Goal: Find specific page/section: Find specific page/section

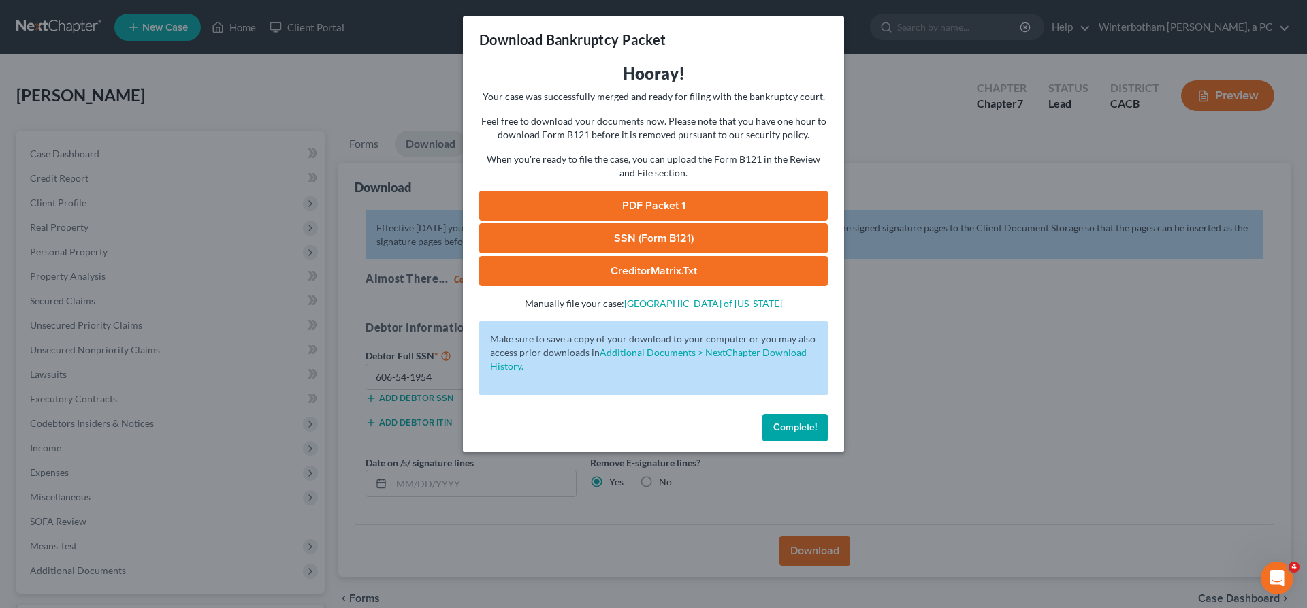
click at [773, 421] on span "Complete!" at bounding box center [795, 427] width 44 height 12
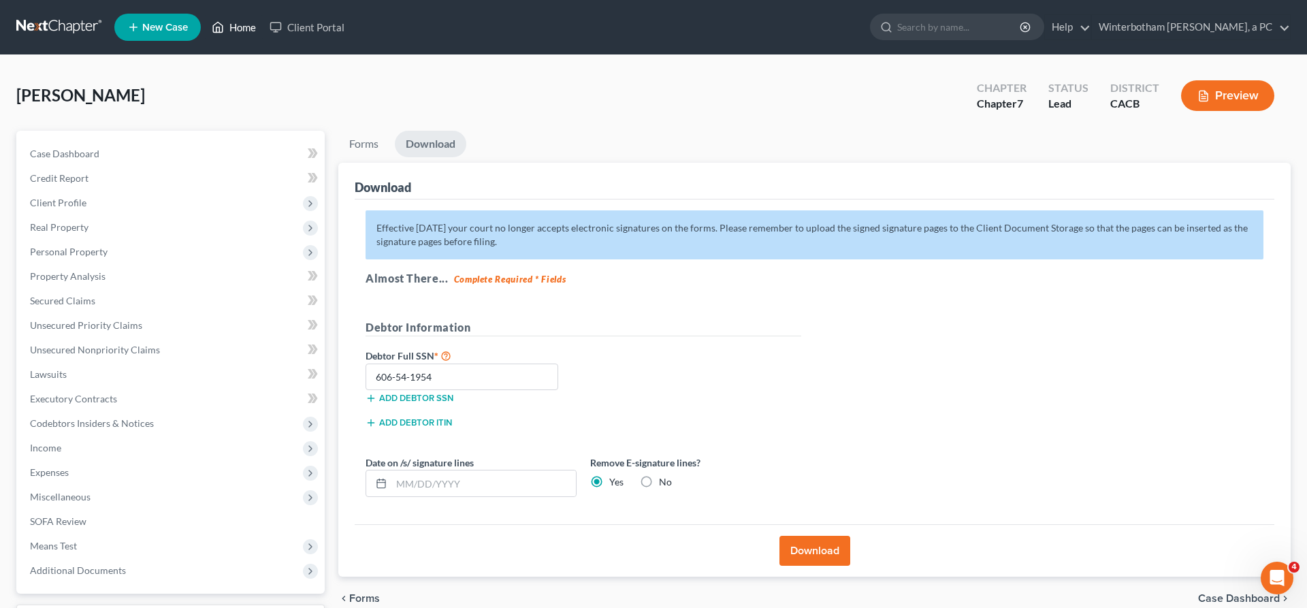
click at [205, 24] on link "Home" at bounding box center [234, 27] width 58 height 25
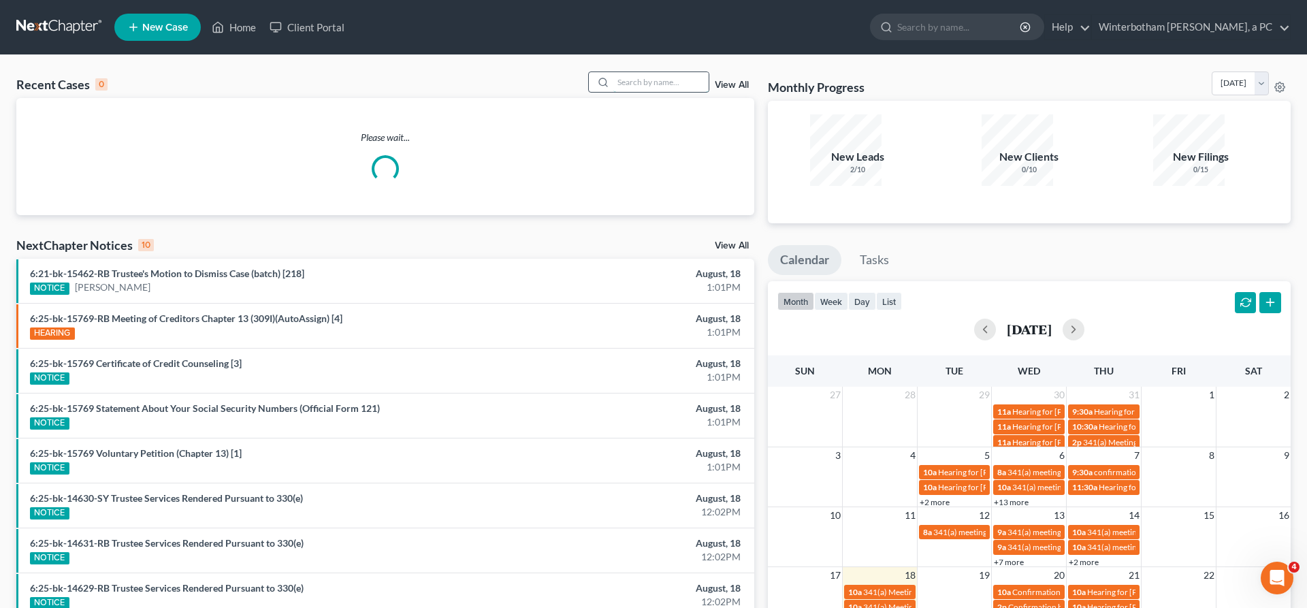
click at [659, 72] on input "search" at bounding box center [660, 82] width 95 height 20
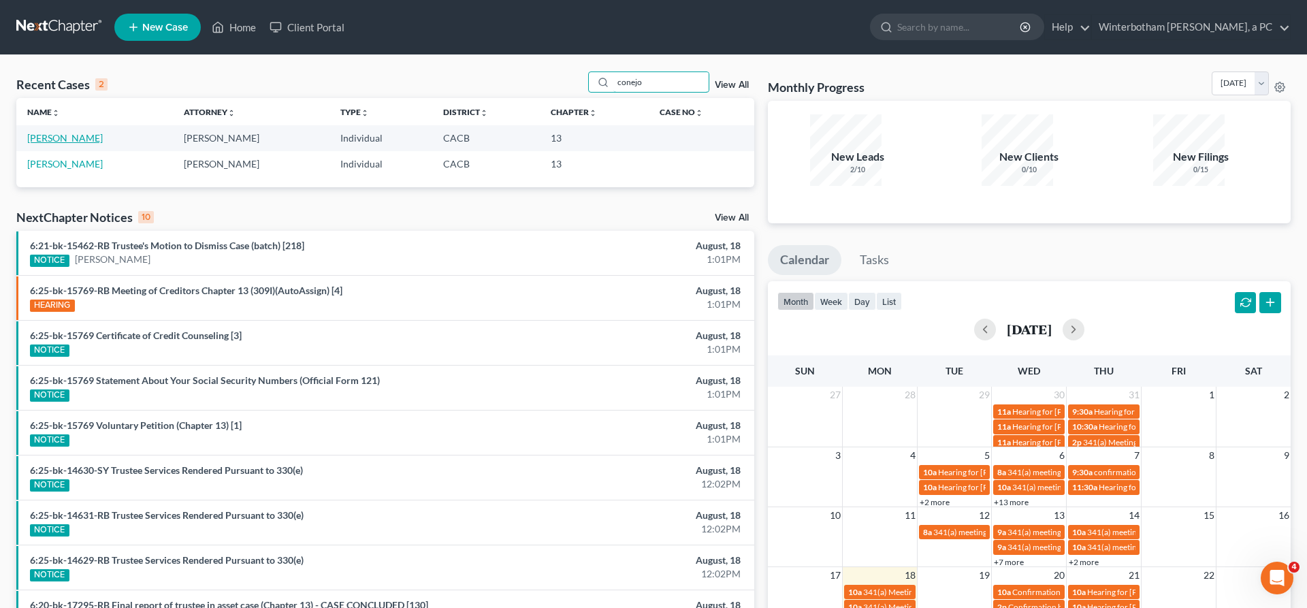
type input "conejo"
click at [61, 132] on link "[PERSON_NAME]" at bounding box center [65, 138] width 76 height 12
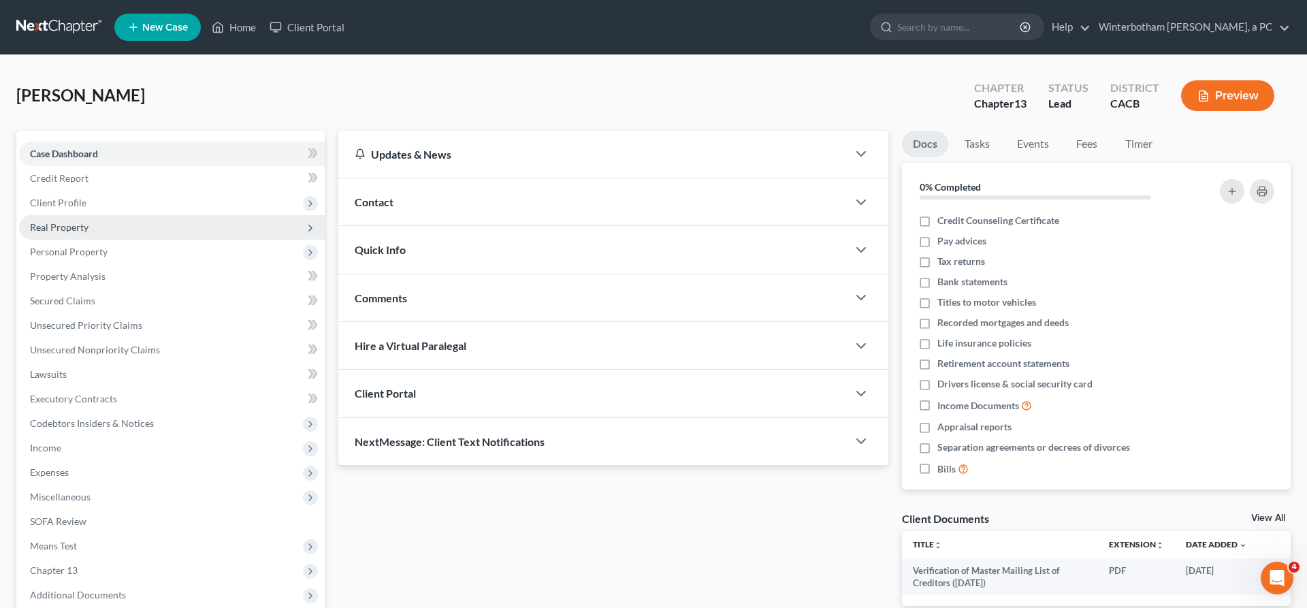
click at [50, 215] on span "Real Property" at bounding box center [172, 227] width 306 height 25
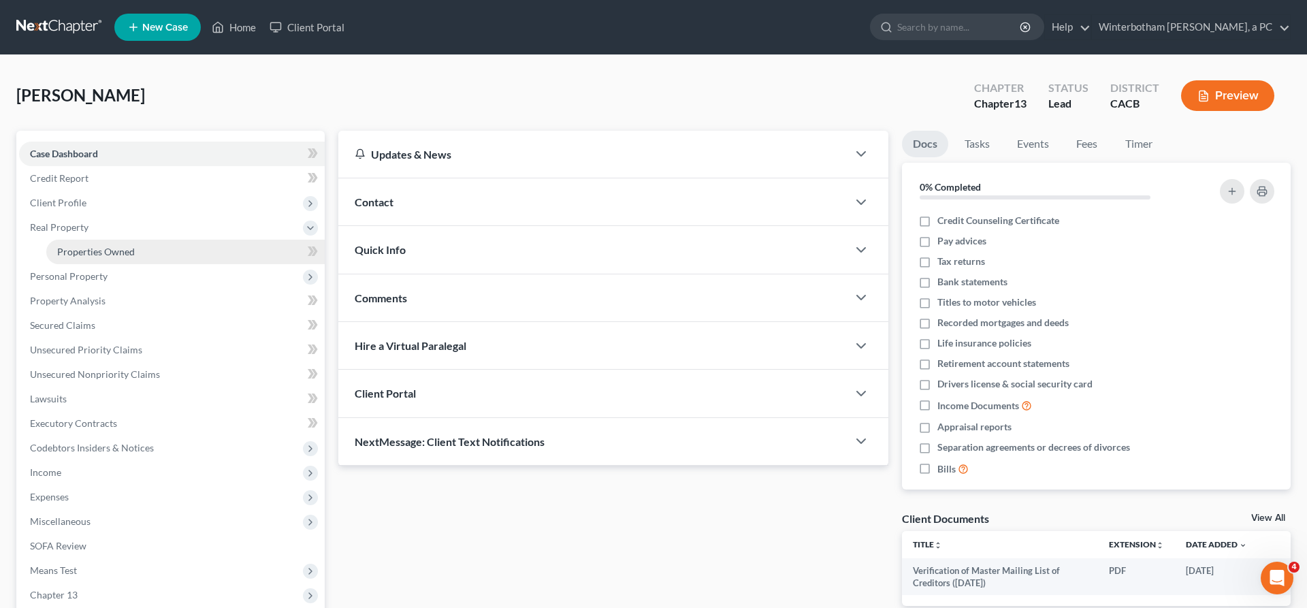
click at [77, 246] on span "Properties Owned" at bounding box center [96, 252] width 78 height 12
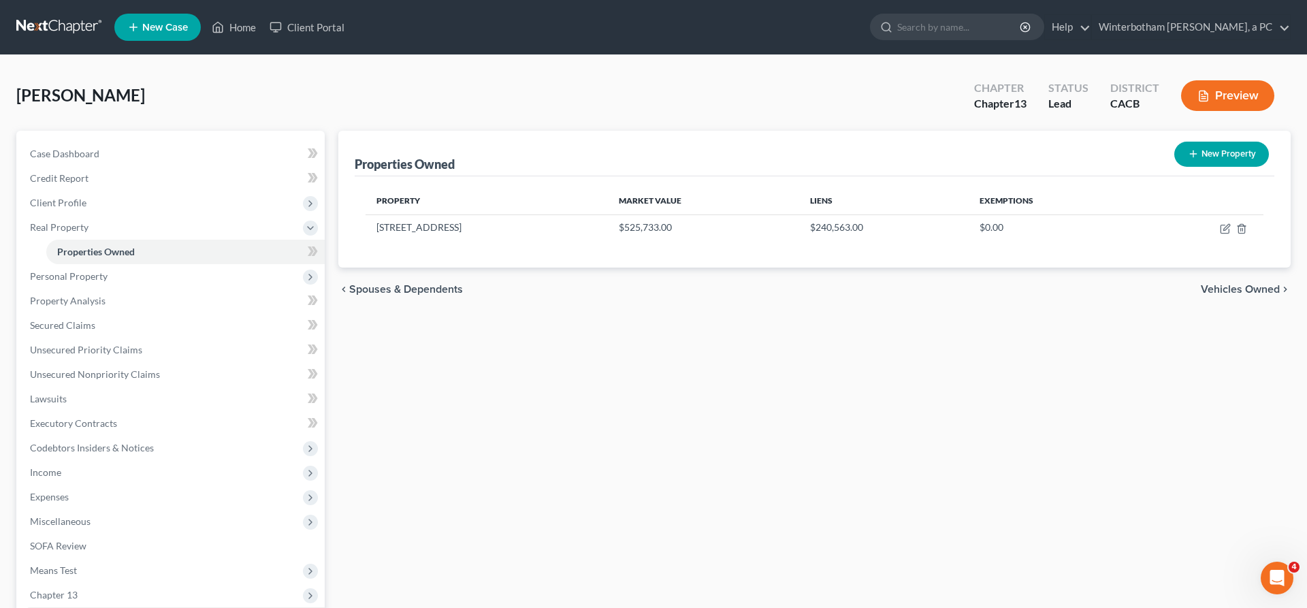
click at [112, 607] on span "Additional Documents" at bounding box center [172, 619] width 306 height 25
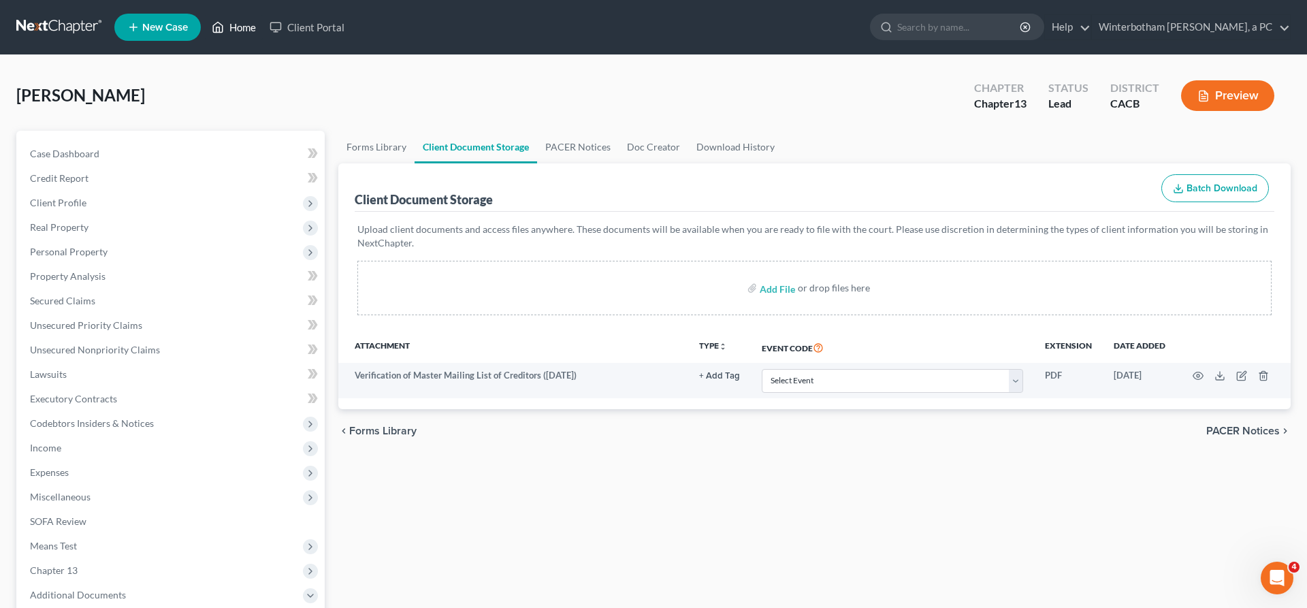
click at [205, 22] on link "Home" at bounding box center [234, 27] width 58 height 25
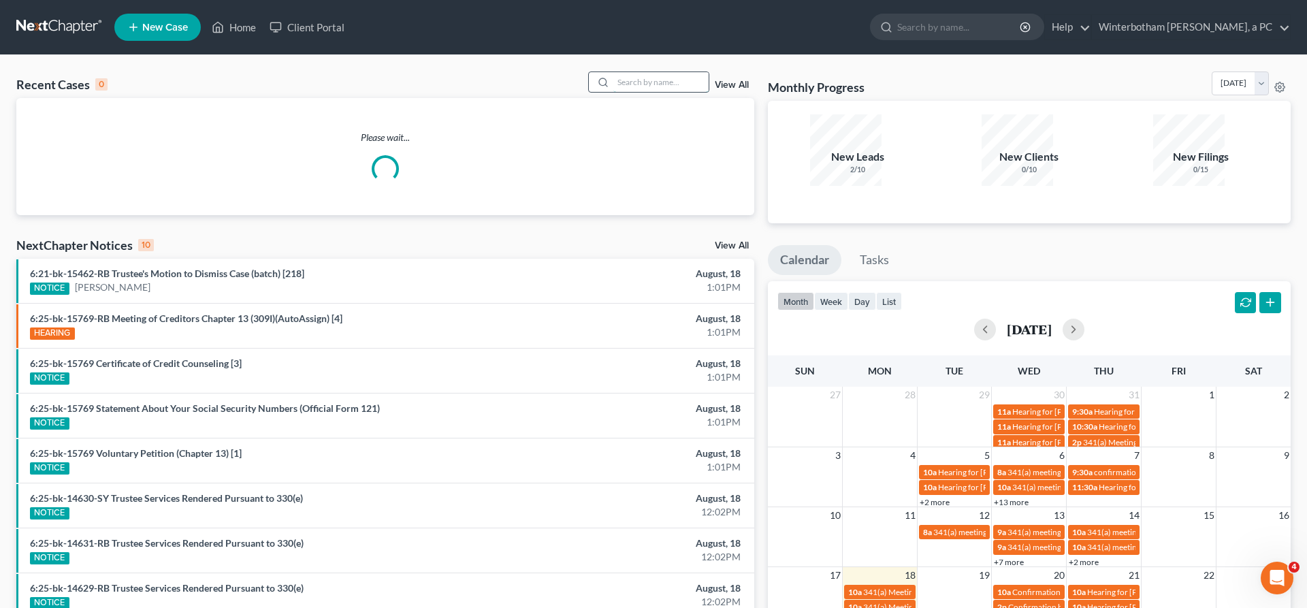
click at [669, 72] on input "search" at bounding box center [660, 82] width 95 height 20
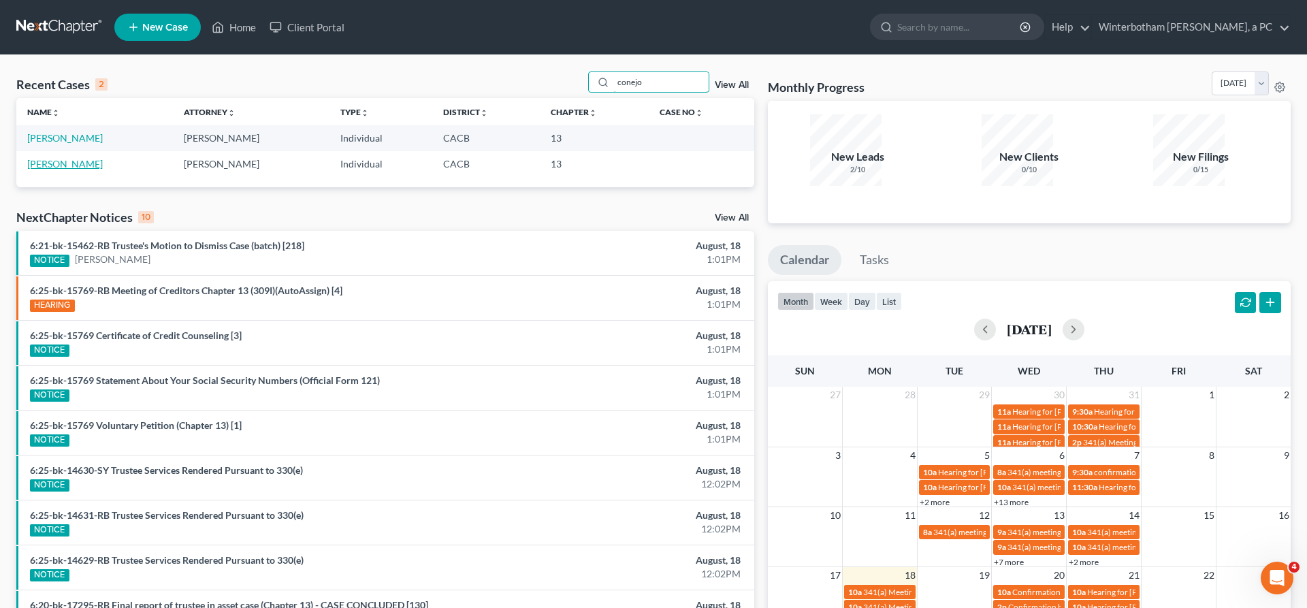
type input "conejo"
click at [59, 158] on link "[PERSON_NAME]" at bounding box center [65, 164] width 76 height 12
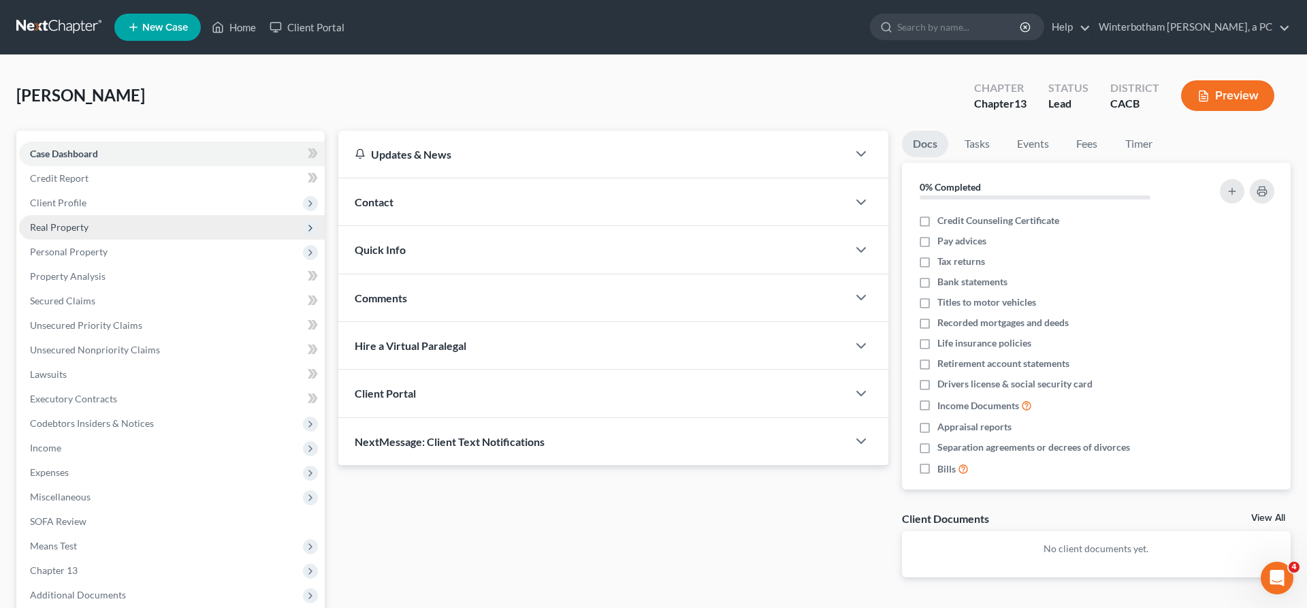
click at [54, 215] on span "Real Property" at bounding box center [172, 227] width 306 height 25
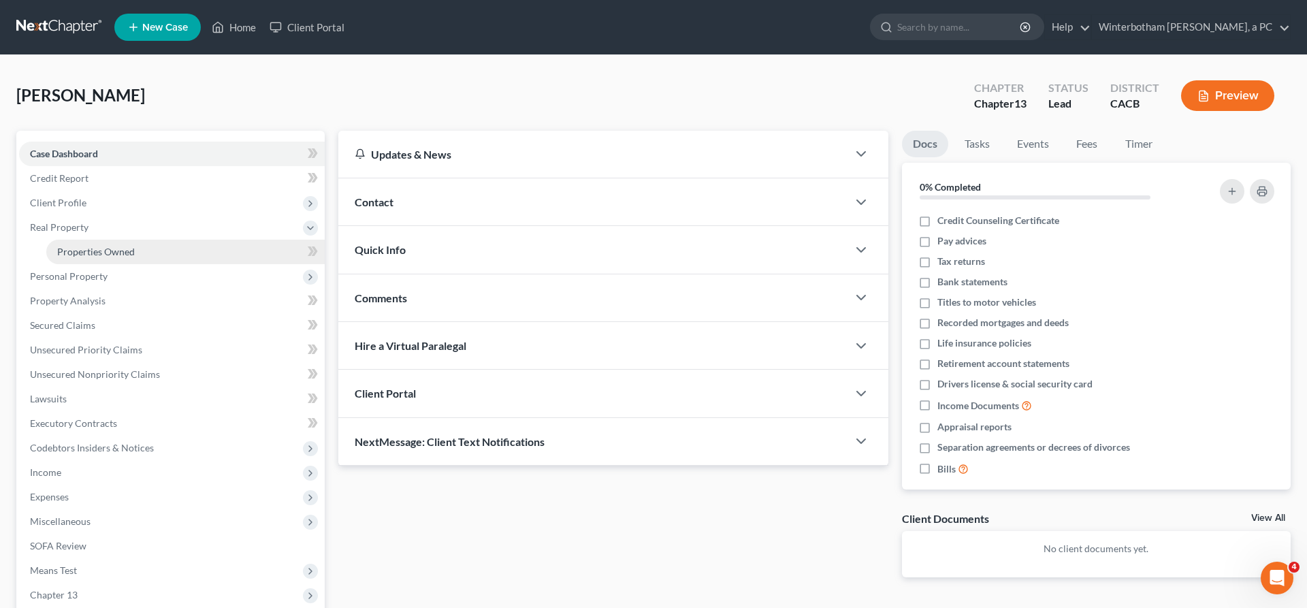
click at [81, 240] on link "Properties Owned" at bounding box center [185, 252] width 278 height 25
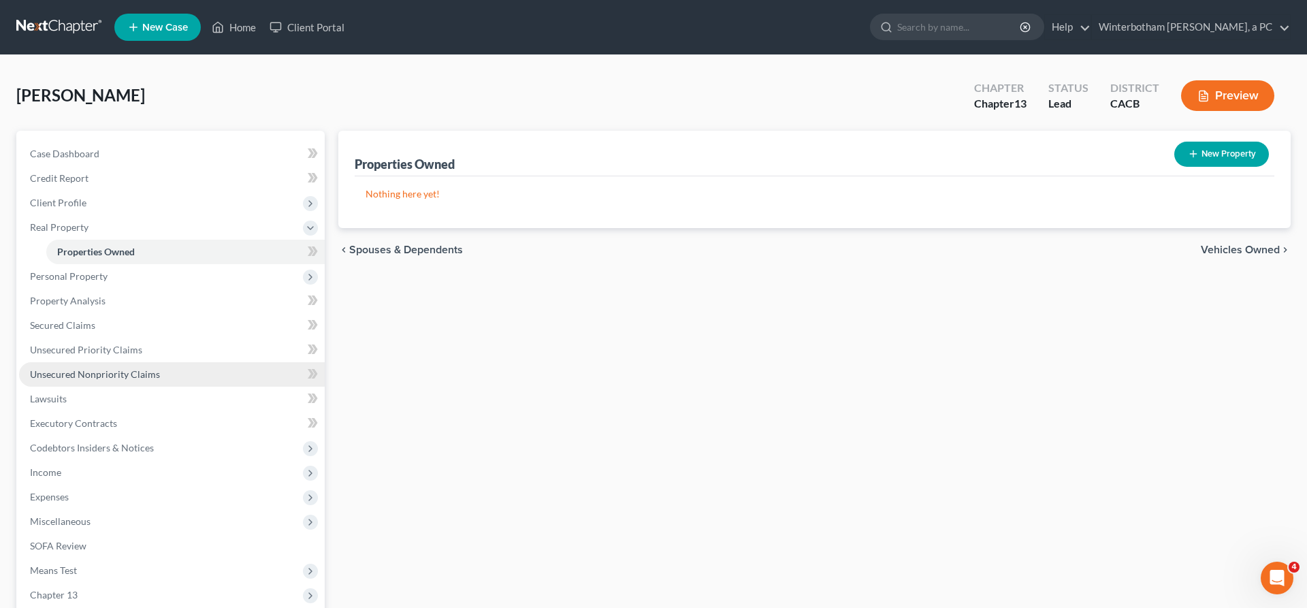
click at [82, 368] on span "Unsecured Nonpriority Claims" at bounding box center [95, 374] width 130 height 12
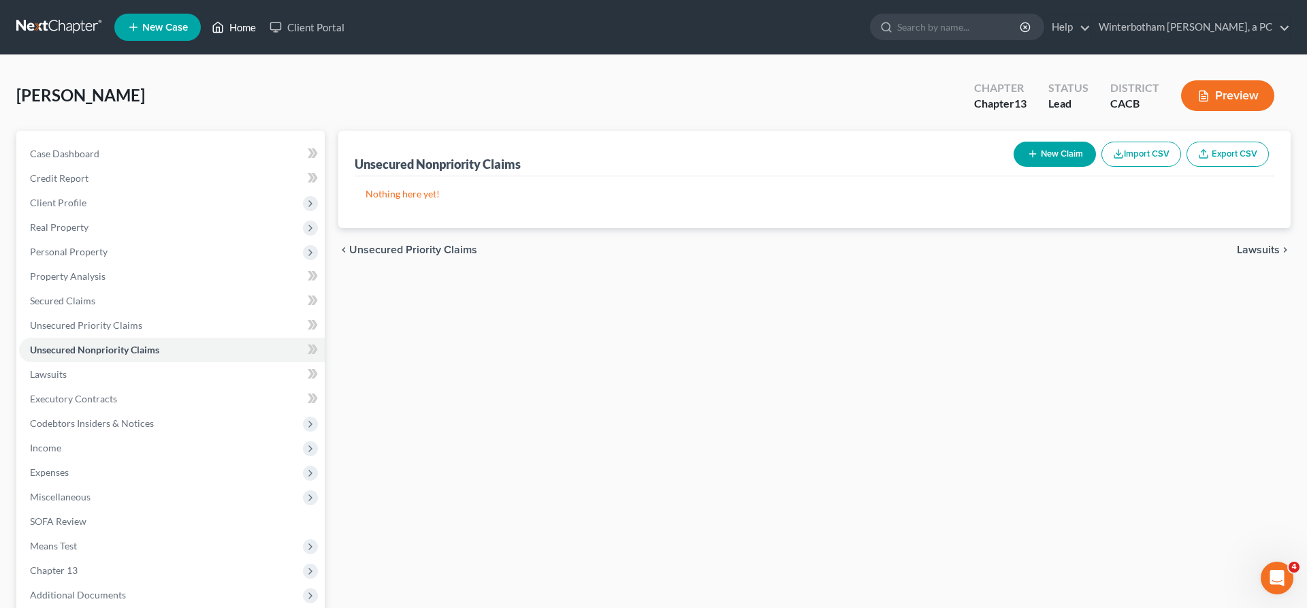
click at [205, 25] on link "Home" at bounding box center [234, 27] width 58 height 25
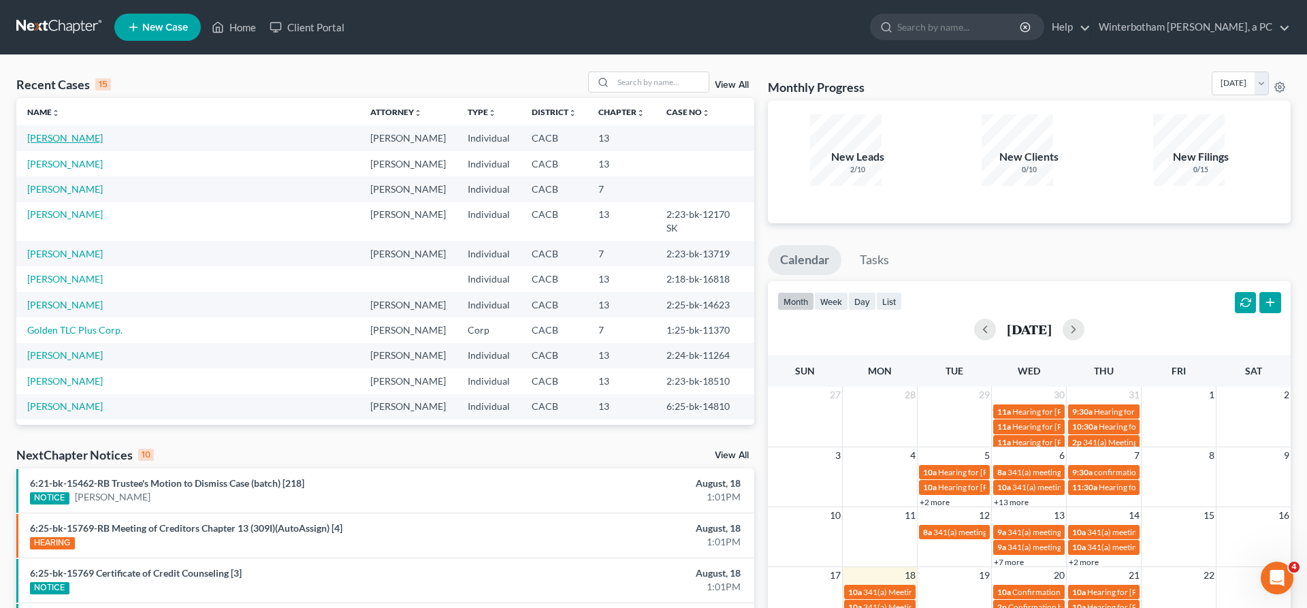
click at [46, 132] on link "[PERSON_NAME]" at bounding box center [65, 138] width 76 height 12
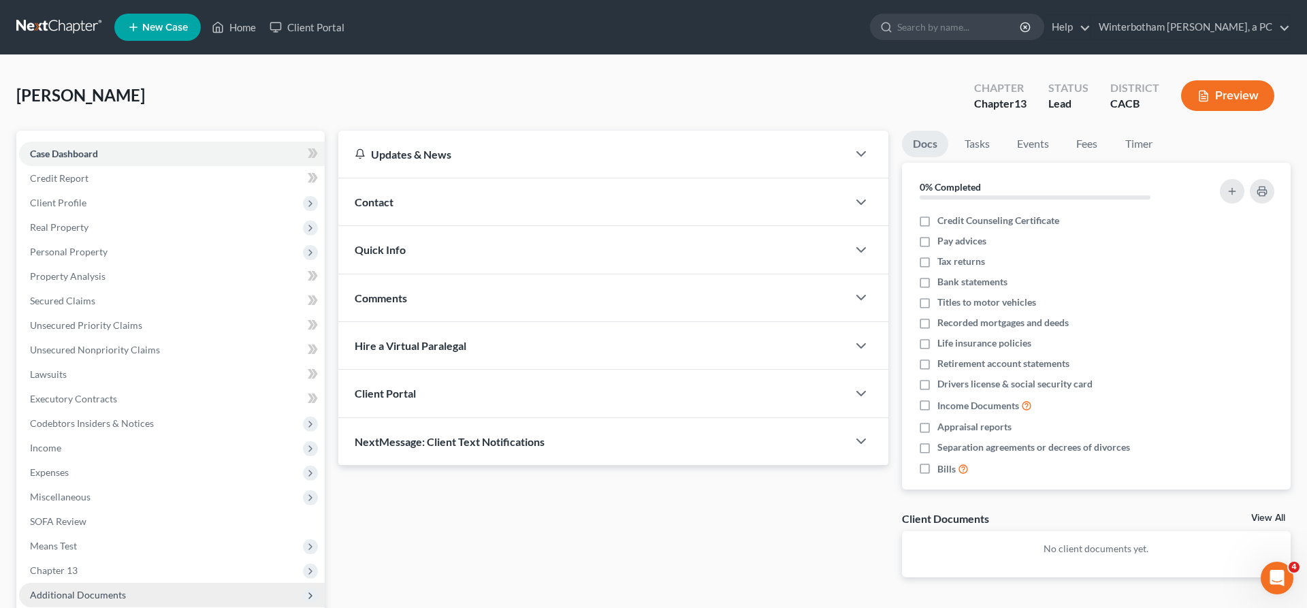
click at [93, 583] on span "Additional Documents" at bounding box center [172, 595] width 306 height 25
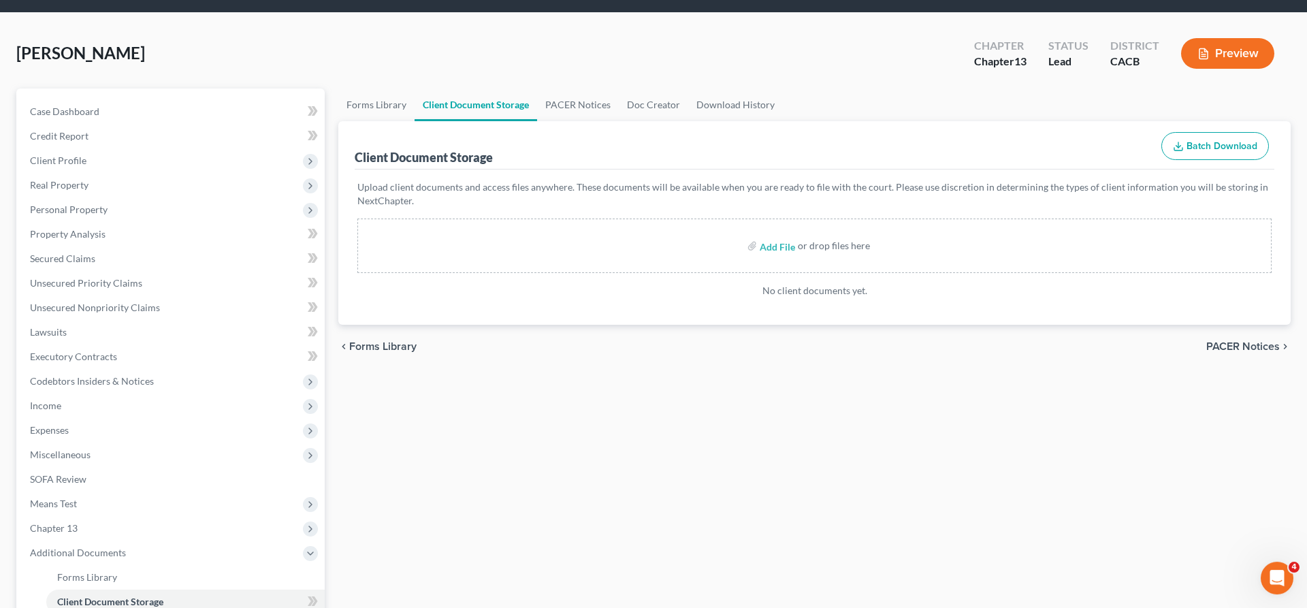
scroll to position [54, 0]
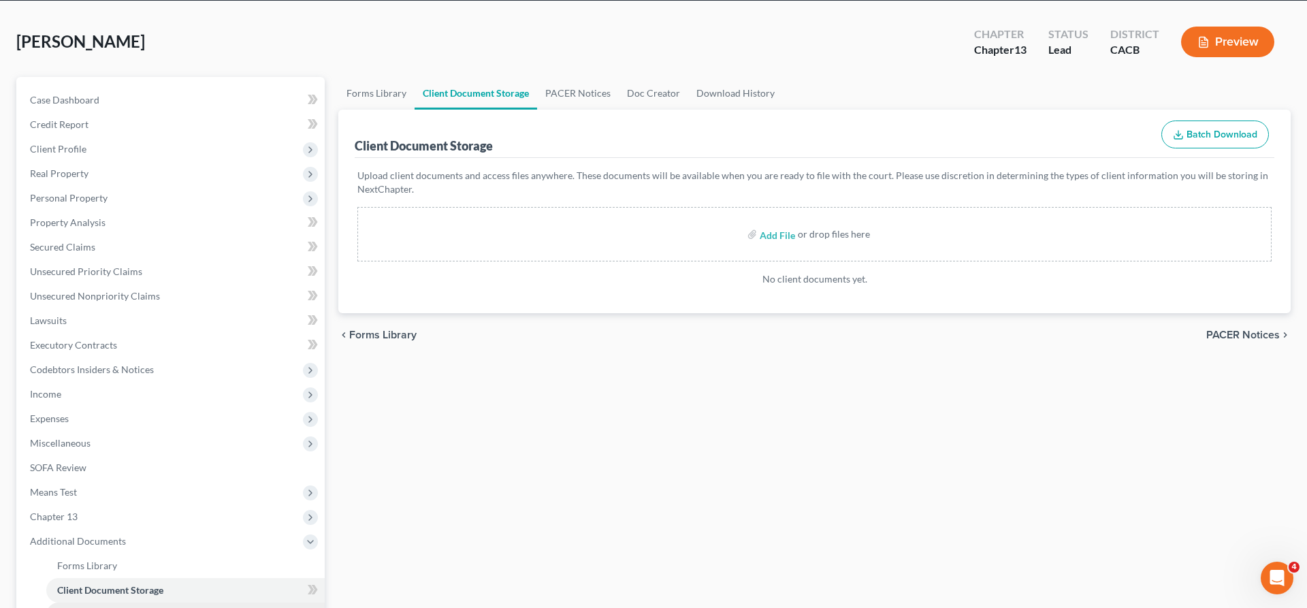
click at [123, 602] on link "PACER Notices" at bounding box center [185, 614] width 278 height 25
